Goal: Transaction & Acquisition: Purchase product/service

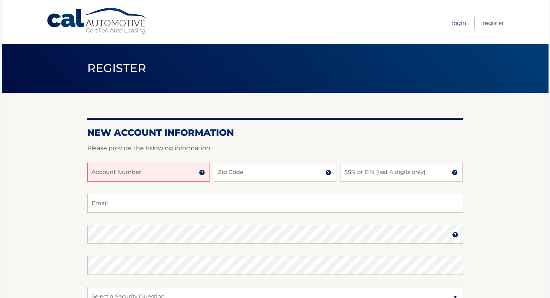
click at [458, 24] on link "Login" at bounding box center [459, 23] width 14 height 13
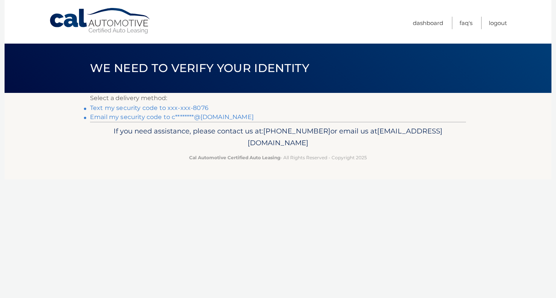
click at [146, 108] on link "Text my security code to xxx-xxx-8076" at bounding box center [149, 107] width 118 height 7
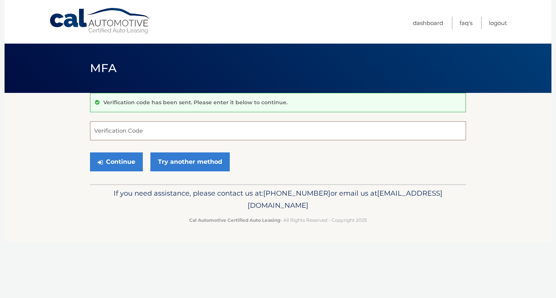
click at [129, 131] on input "Verification Code" at bounding box center [278, 130] width 376 height 19
type input "654508"
click at [114, 159] on button "Continue" at bounding box center [116, 162] width 53 height 19
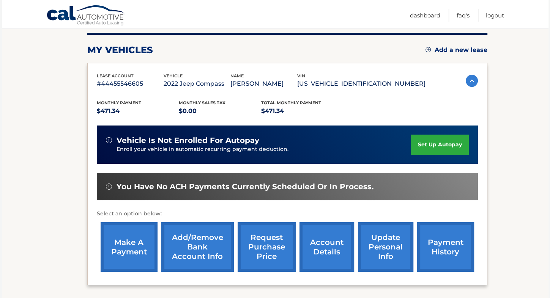
scroll to position [98, 0]
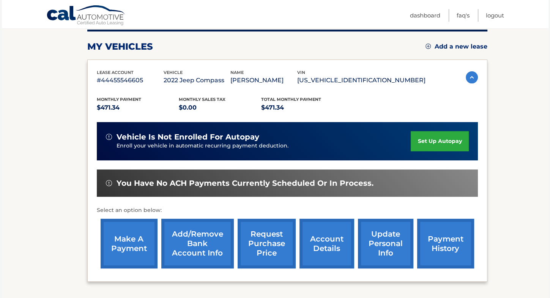
click at [125, 246] on link "make a payment" at bounding box center [129, 244] width 57 height 50
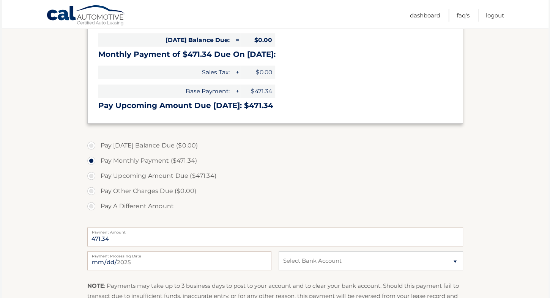
scroll to position [131, 0]
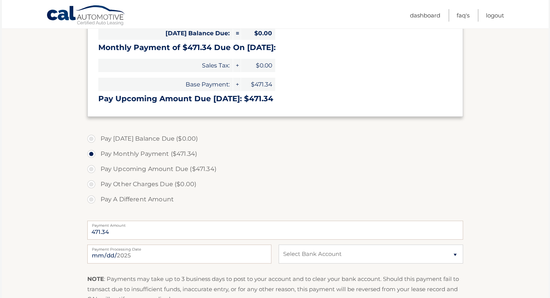
click at [335, 171] on label "Pay Upcoming Amount Due ($471.34)" at bounding box center [275, 169] width 376 height 15
click at [98, 171] on input "Pay Upcoming Amount Due ($471.34)" at bounding box center [94, 168] width 8 height 12
radio input "true"
click at [157, 252] on input "2025-08-28" at bounding box center [179, 254] width 184 height 19
type input "2025-09-11"
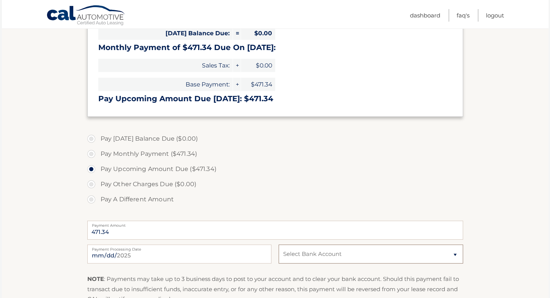
click at [349, 256] on select "Select Bank Account Checking USAA FEDERAL SAVINGS BANK *****4728 Checking USAA …" at bounding box center [371, 254] width 184 height 19
select select "MTFmNjk3MjQtMzgyZS00ZTkwLWJmYjYtMmY2ZmZmMGJiMmY4"
click at [279, 245] on select "Select Bank Account Checking USAA FEDERAL SAVINGS BANK *****4728 Checking USAA …" at bounding box center [371, 254] width 184 height 19
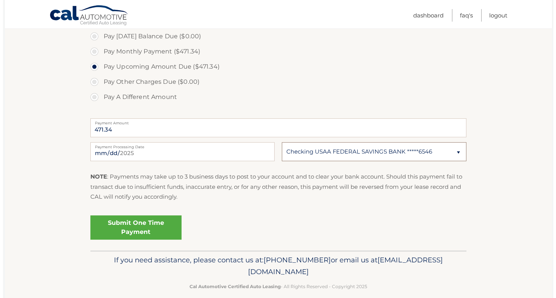
scroll to position [235, 0]
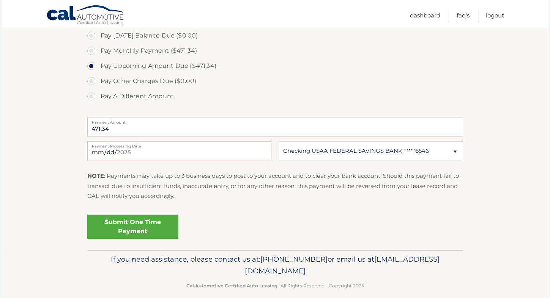
click at [142, 225] on link "Submit One Time Payment" at bounding box center [132, 227] width 91 height 24
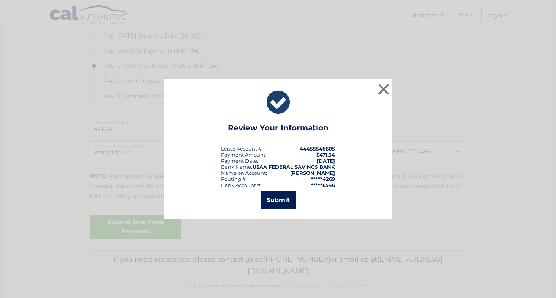
click at [274, 202] on button "Submit" at bounding box center [277, 200] width 35 height 18
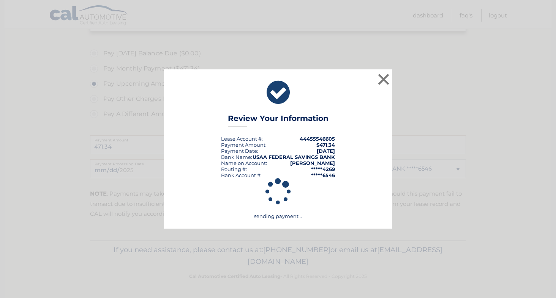
scroll to position [216, 0]
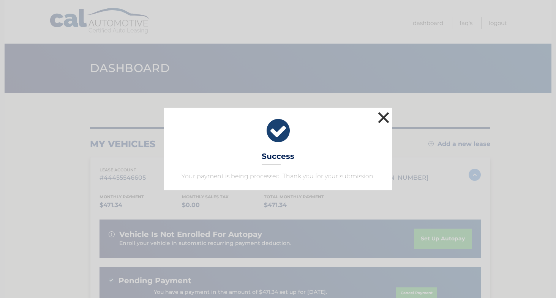
click at [385, 116] on button "×" at bounding box center [383, 117] width 15 height 15
